Goal: Navigation & Orientation: Understand site structure

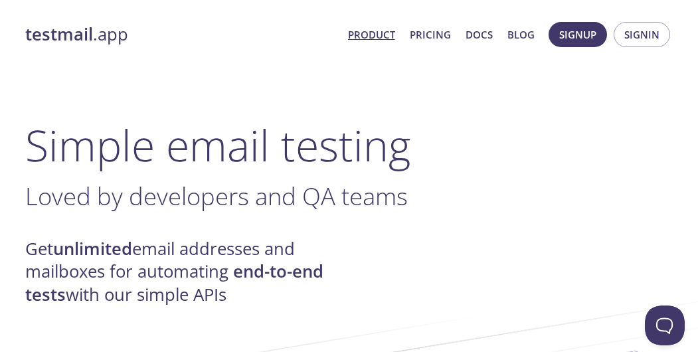
click at [441, 35] on link "Pricing" at bounding box center [430, 34] width 41 height 17
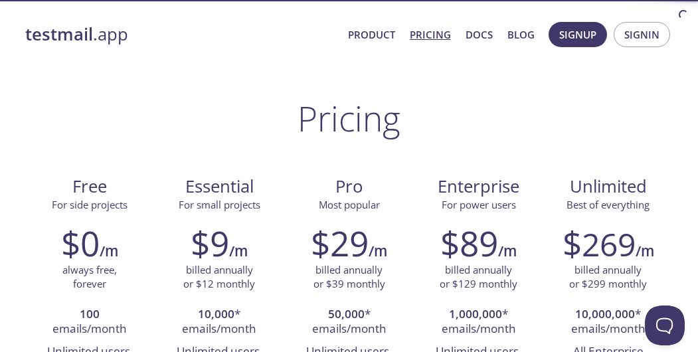
click at [374, 31] on link "Product" at bounding box center [371, 34] width 47 height 17
